Goal: Task Accomplishment & Management: Manage account settings

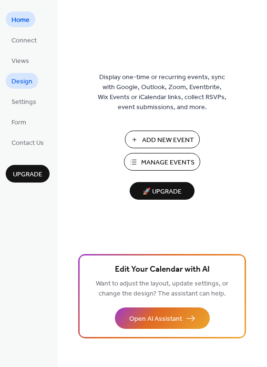
click at [20, 82] on span "Design" at bounding box center [21, 82] width 21 height 10
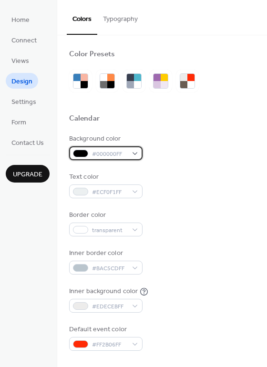
click at [124, 153] on span "#000000FF" at bounding box center [109, 154] width 35 height 10
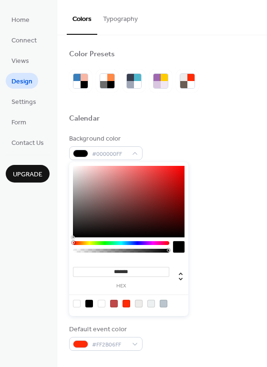
click at [75, 303] on div at bounding box center [77, 304] width 8 height 8
type input "*"
click at [140, 111] on div at bounding box center [162, 102] width 186 height 21
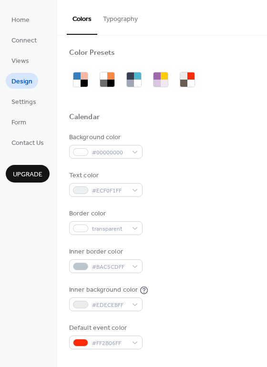
scroll to position [2, 0]
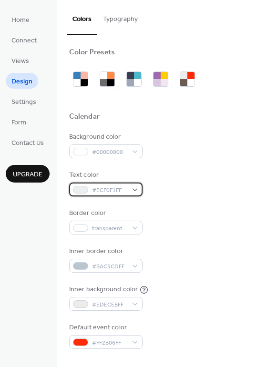
click at [124, 189] on span "#ECF0F1FF" at bounding box center [109, 190] width 35 height 10
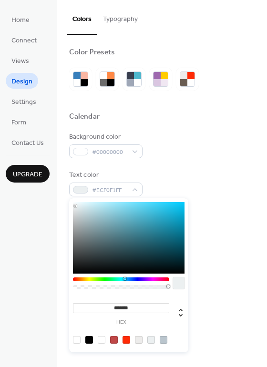
click at [88, 339] on div at bounding box center [89, 340] width 8 height 8
type input "*******"
click at [180, 162] on div "Background color #00000000 Text color #000000FF Border color transparent Inner …" at bounding box center [162, 240] width 186 height 217
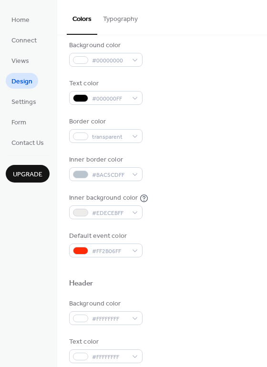
scroll to position [95, 0]
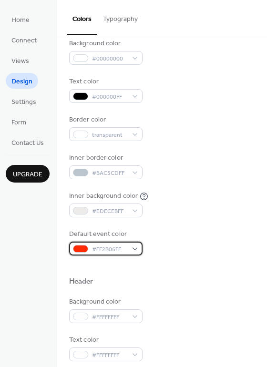
click at [130, 250] on div "#FF2B06FF" at bounding box center [105, 249] width 73 height 14
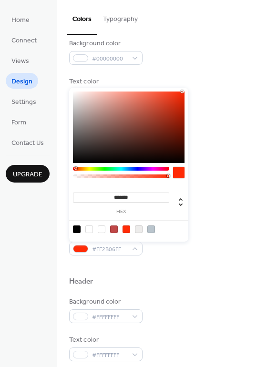
click at [115, 230] on div at bounding box center [114, 229] width 8 height 8
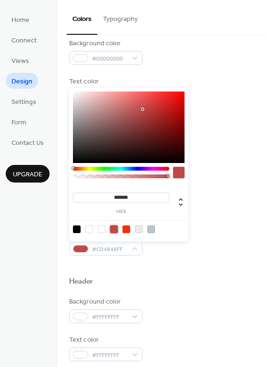
click at [126, 230] on div at bounding box center [126, 229] width 8 height 8
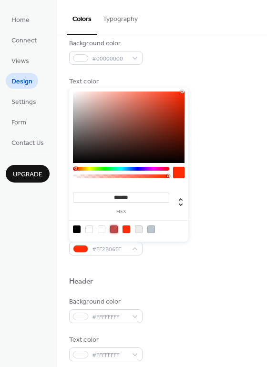
click at [114, 230] on div at bounding box center [114, 229] width 8 height 8
type input "*******"
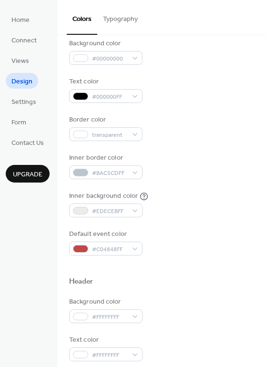
click at [132, 260] on div at bounding box center [162, 265] width 186 height 21
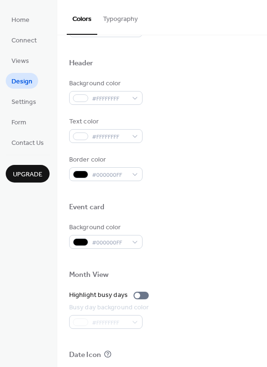
scroll to position [408, 0]
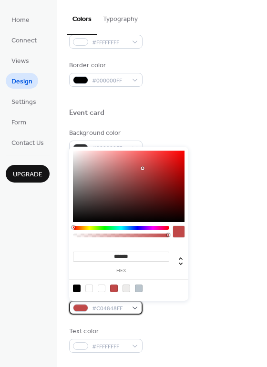
click at [133, 305] on div "#C04848FF" at bounding box center [105, 308] width 73 height 14
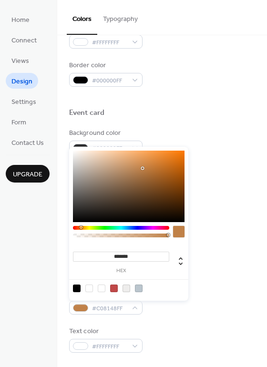
click at [81, 227] on div at bounding box center [121, 228] width 96 height 4
click at [79, 226] on div at bounding box center [121, 228] width 96 height 4
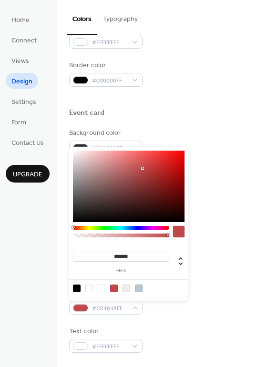
drag, startPoint x: 79, startPoint y: 228, endPoint x: 71, endPoint y: 228, distance: 7.6
click at [71, 228] on div "******* hex" at bounding box center [128, 224] width 119 height 154
click at [150, 171] on div at bounding box center [129, 186] width 112 height 71
click at [163, 168] on div at bounding box center [129, 186] width 112 height 71
click at [170, 163] on div at bounding box center [129, 186] width 112 height 71
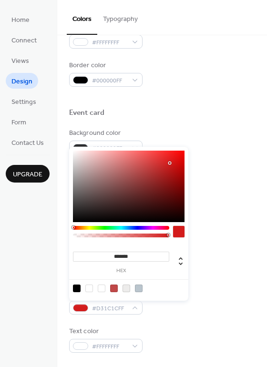
click at [174, 172] on div at bounding box center [129, 186] width 112 height 71
click at [174, 159] on div at bounding box center [129, 186] width 112 height 71
click at [173, 157] on div at bounding box center [129, 186] width 112 height 71
type input "*******"
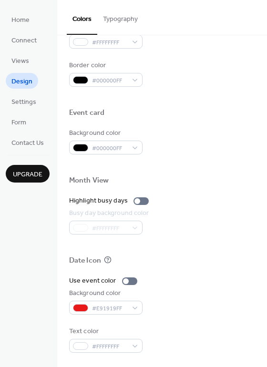
click at [205, 256] on div "Date Icon" at bounding box center [162, 262] width 186 height 12
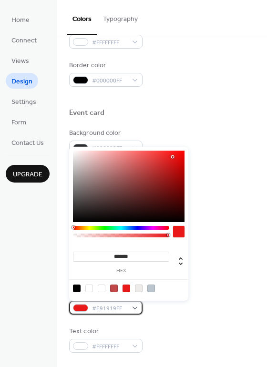
click at [83, 307] on div at bounding box center [80, 308] width 15 height 8
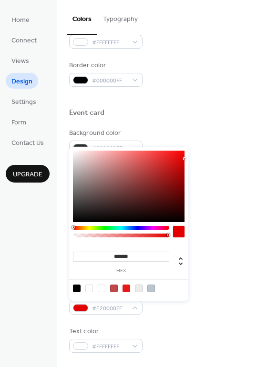
type input "*******"
drag, startPoint x: 174, startPoint y: 155, endPoint x: 186, endPoint y: 160, distance: 13.9
click at [186, 160] on div "******* hex" at bounding box center [128, 224] width 119 height 154
click at [204, 163] on div at bounding box center [162, 164] width 186 height 21
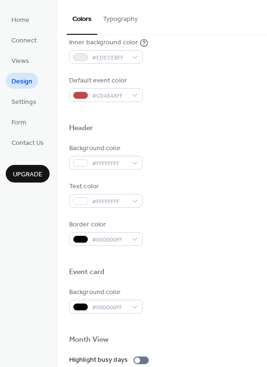
scroll to position [253, 0]
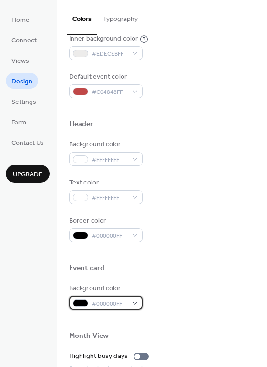
click at [110, 301] on span "#000000FF" at bounding box center [109, 304] width 35 height 10
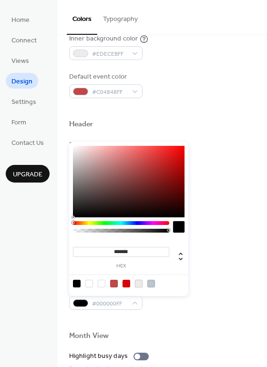
click at [138, 283] on div at bounding box center [139, 284] width 8 height 8
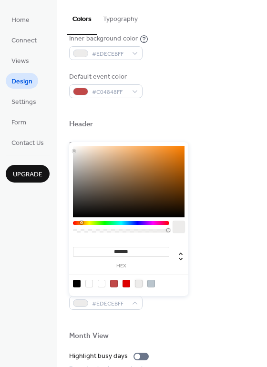
click at [136, 281] on div at bounding box center [139, 284] width 8 height 8
click at [148, 283] on div at bounding box center [151, 284] width 8 height 8
type input "*******"
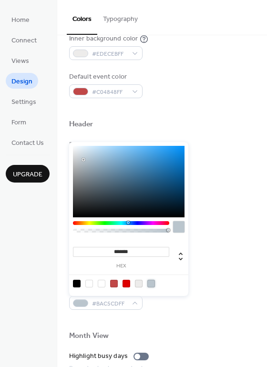
click at [175, 306] on div "Background color #BAC5CDFF" at bounding box center [162, 297] width 186 height 26
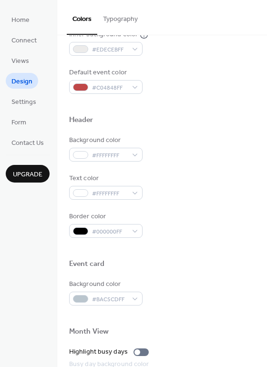
scroll to position [271, 0]
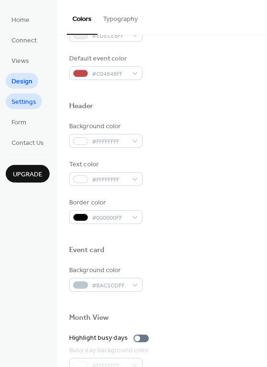
click at [29, 101] on span "Settings" at bounding box center [23, 102] width 25 height 10
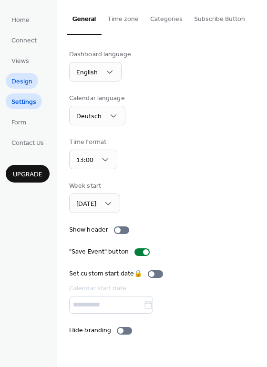
click at [28, 85] on span "Design" at bounding box center [21, 82] width 21 height 10
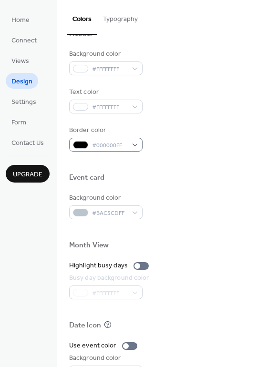
scroll to position [325, 0]
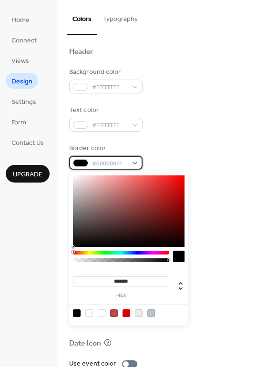
click at [106, 161] on span "#000000FF" at bounding box center [109, 164] width 35 height 10
click at [206, 117] on div "Text color #FFFFFFFF" at bounding box center [162, 118] width 186 height 26
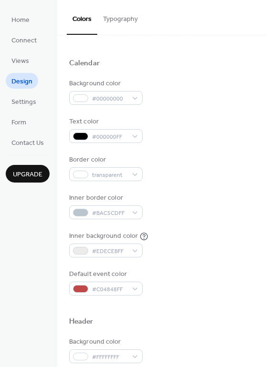
scroll to position [0, 0]
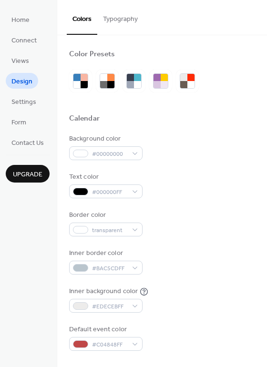
click at [119, 20] on button "Typography" at bounding box center [120, 17] width 46 height 34
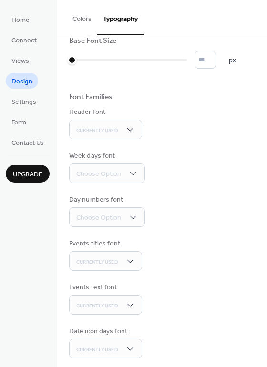
scroll to position [63, 0]
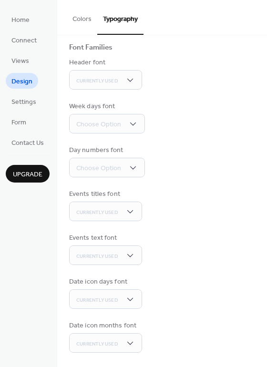
click at [80, 20] on button "Colors" at bounding box center [82, 17] width 31 height 34
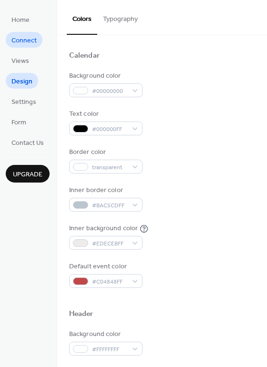
click at [30, 44] on span "Connect" at bounding box center [23, 41] width 25 height 10
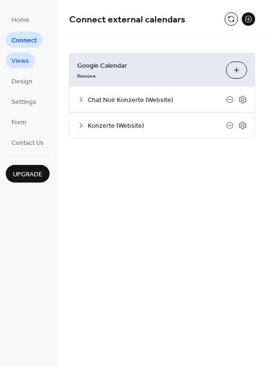
click at [12, 60] on span "Views" at bounding box center [20, 61] width 18 height 10
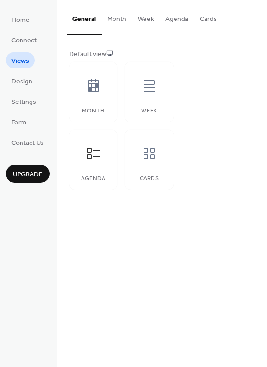
click at [122, 26] on button "Month" at bounding box center [117, 17] width 31 height 34
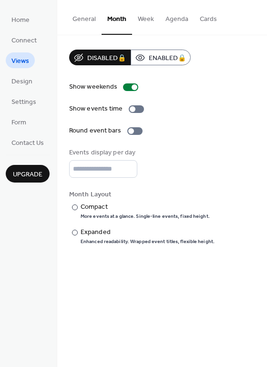
click at [75, 20] on button "General" at bounding box center [84, 17] width 35 height 34
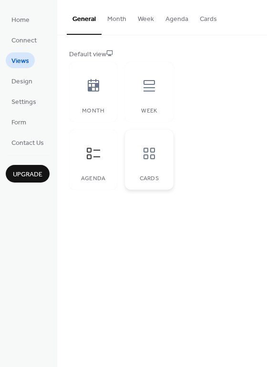
click at [147, 150] on icon at bounding box center [149, 153] width 15 height 15
click at [104, 167] on div at bounding box center [93, 153] width 29 height 29
click at [35, 81] on link "Design" at bounding box center [22, 81] width 32 height 16
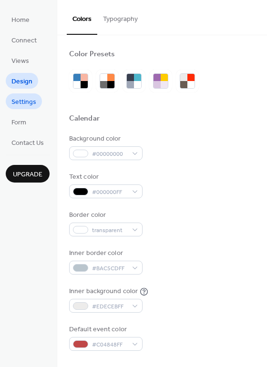
click at [30, 102] on span "Settings" at bounding box center [23, 102] width 25 height 10
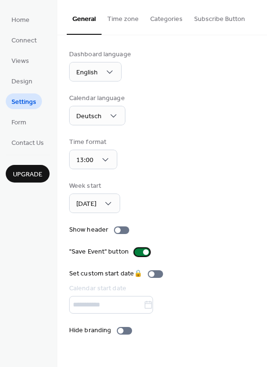
click at [143, 250] on div at bounding box center [146, 252] width 6 height 6
click at [29, 82] on span "Design" at bounding box center [21, 82] width 21 height 10
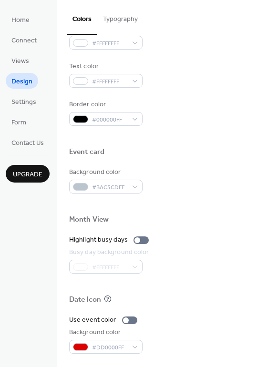
scroll to position [408, 0]
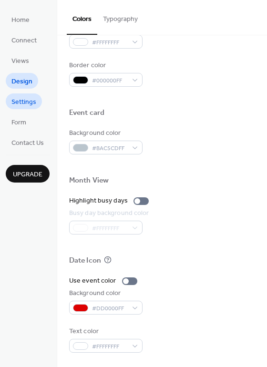
click at [31, 93] on link "Settings" at bounding box center [24, 101] width 36 height 16
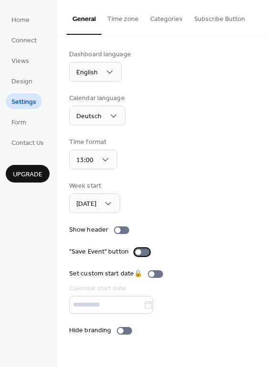
click at [135, 253] on div at bounding box center [138, 252] width 6 height 6
click at [13, 84] on span "Design" at bounding box center [21, 82] width 21 height 10
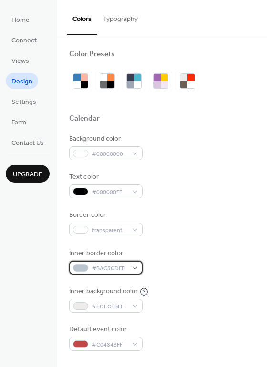
click at [126, 265] on span "#BAC5CDFF" at bounding box center [109, 269] width 35 height 10
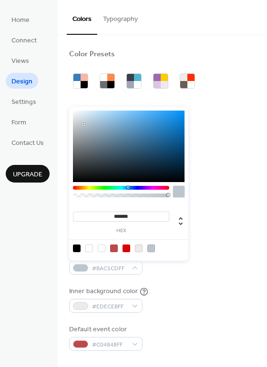
click at [195, 287] on div "Inner background color #EDECEBFF" at bounding box center [162, 299] width 186 height 26
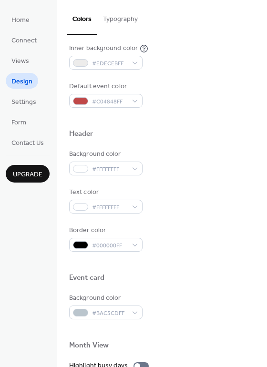
scroll to position [259, 0]
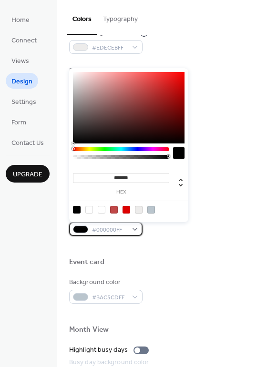
click at [119, 227] on span "#000000FF" at bounding box center [109, 230] width 35 height 10
click at [152, 207] on div at bounding box center [151, 210] width 8 height 8
type input "*******"
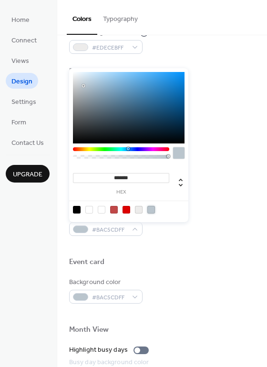
click at [162, 228] on div "Border color #BAC5CDFF" at bounding box center [162, 223] width 186 height 26
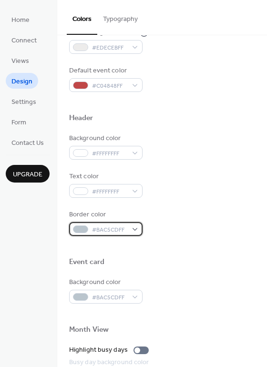
click at [130, 225] on div "#BAC5CDFF" at bounding box center [105, 229] width 73 height 14
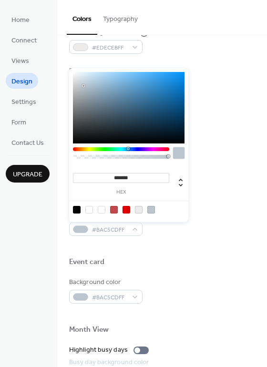
click at [79, 211] on div at bounding box center [77, 210] width 8 height 8
type input "*******"
click at [193, 243] on div at bounding box center [162, 246] width 186 height 21
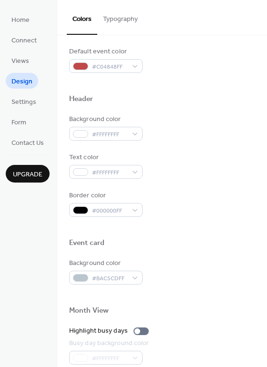
scroll to position [338, 0]
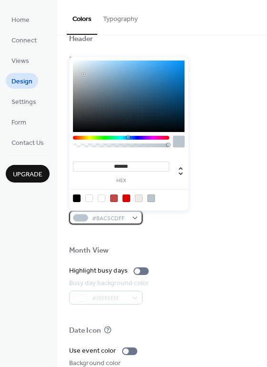
click at [108, 219] on span "#BAC5CDFF" at bounding box center [109, 219] width 35 height 10
click at [177, 237] on div at bounding box center [162, 235] width 186 height 21
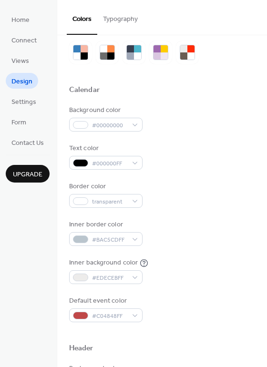
scroll to position [0, 0]
